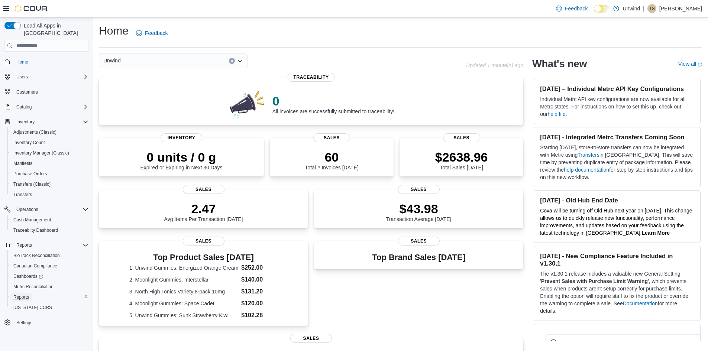
click at [16, 294] on span "Reports" at bounding box center [21, 297] width 16 height 6
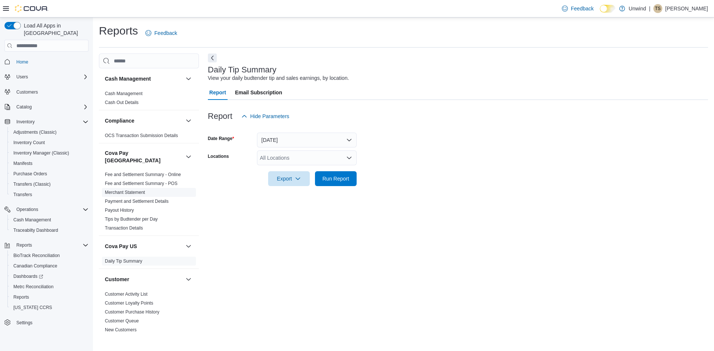
click at [129, 188] on span "Merchant Statement" at bounding box center [149, 192] width 94 height 9
click at [129, 190] on link "Merchant Statement" at bounding box center [125, 192] width 40 height 5
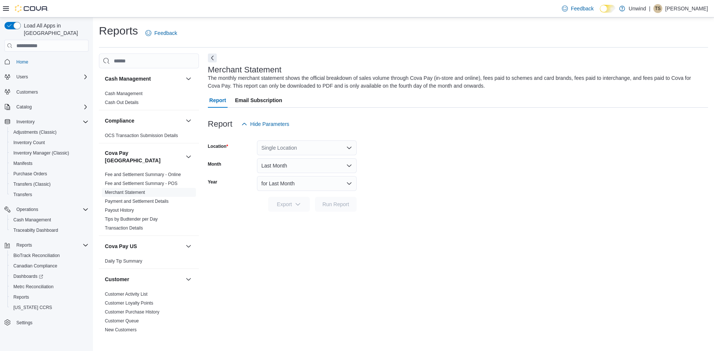
click at [318, 148] on div "Single Location" at bounding box center [307, 148] width 100 height 15
click at [305, 172] on span "3505 8th Street South" at bounding box center [307, 171] width 51 height 7
click at [331, 166] on button "Last Month" at bounding box center [307, 165] width 100 height 15
click at [294, 202] on span "Export" at bounding box center [289, 204] width 33 height 15
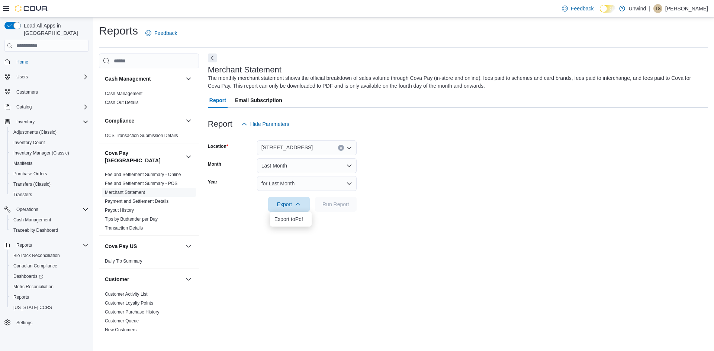
click at [239, 199] on div "Export Run Report" at bounding box center [282, 204] width 149 height 15
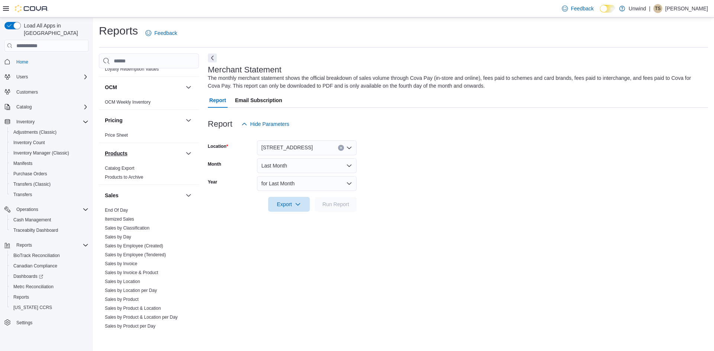
scroll to position [558, 0]
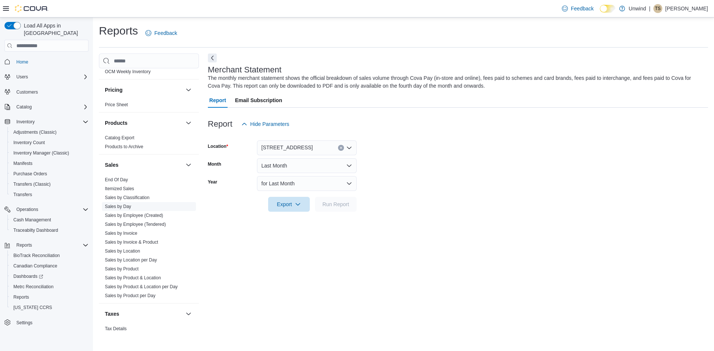
click at [121, 204] on link "Sales by Day" at bounding box center [118, 206] width 26 height 5
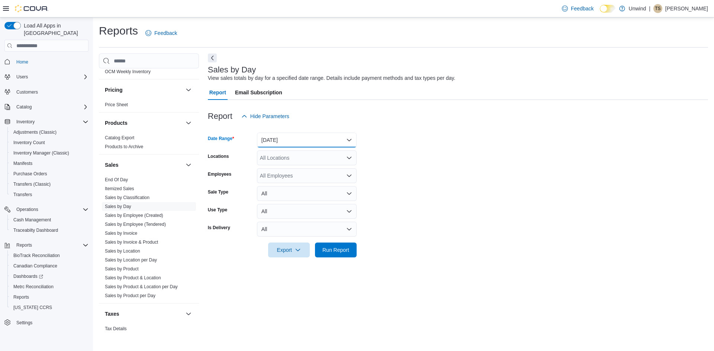
click at [304, 141] on button "Yesterday" at bounding box center [307, 140] width 100 height 15
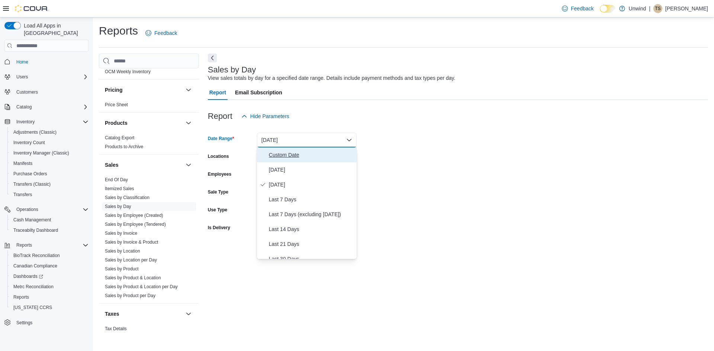
click at [299, 154] on span "Custom Date" at bounding box center [311, 155] width 85 height 9
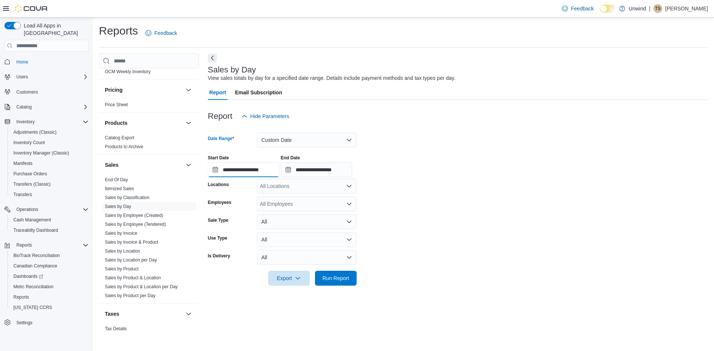
click at [212, 170] on input "**********" at bounding box center [243, 169] width 71 height 15
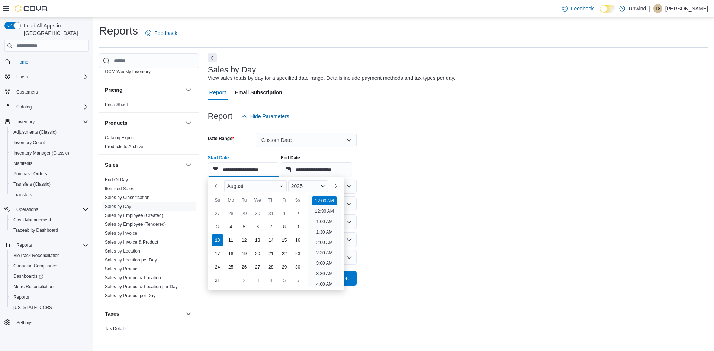
scroll to position [23, 0]
click at [286, 225] on div "8" at bounding box center [284, 227] width 13 height 13
type input "**********"
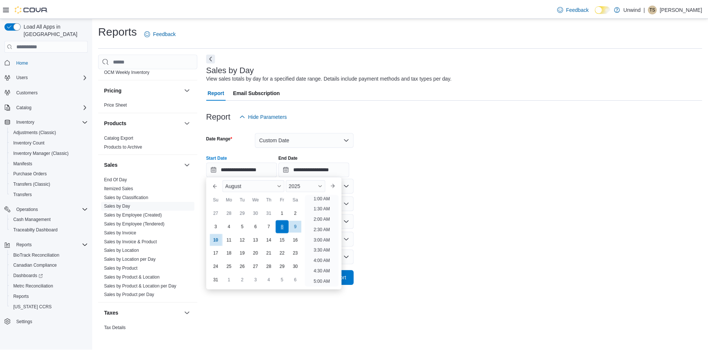
scroll to position [1, 0]
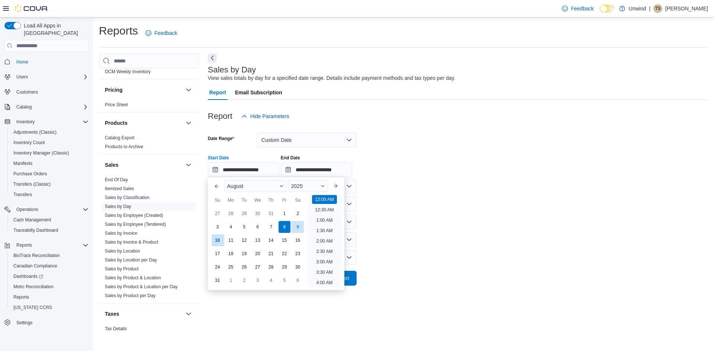
click at [397, 187] on form "**********" at bounding box center [458, 205] width 500 height 162
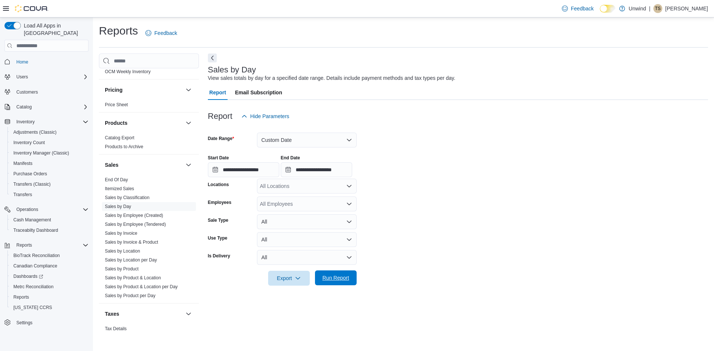
click at [342, 277] on span "Run Report" at bounding box center [335, 277] width 27 height 7
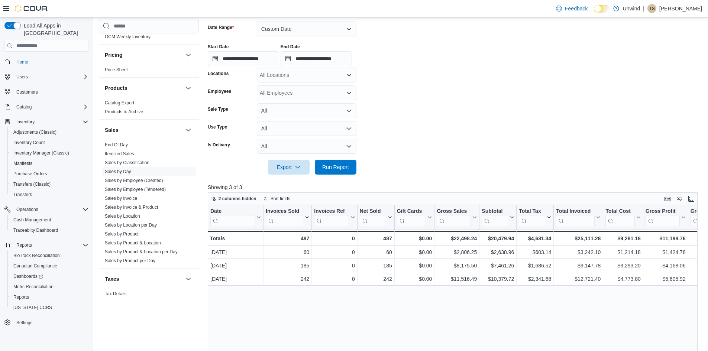
scroll to position [112, 0]
